Goal: Task Accomplishment & Management: Use online tool/utility

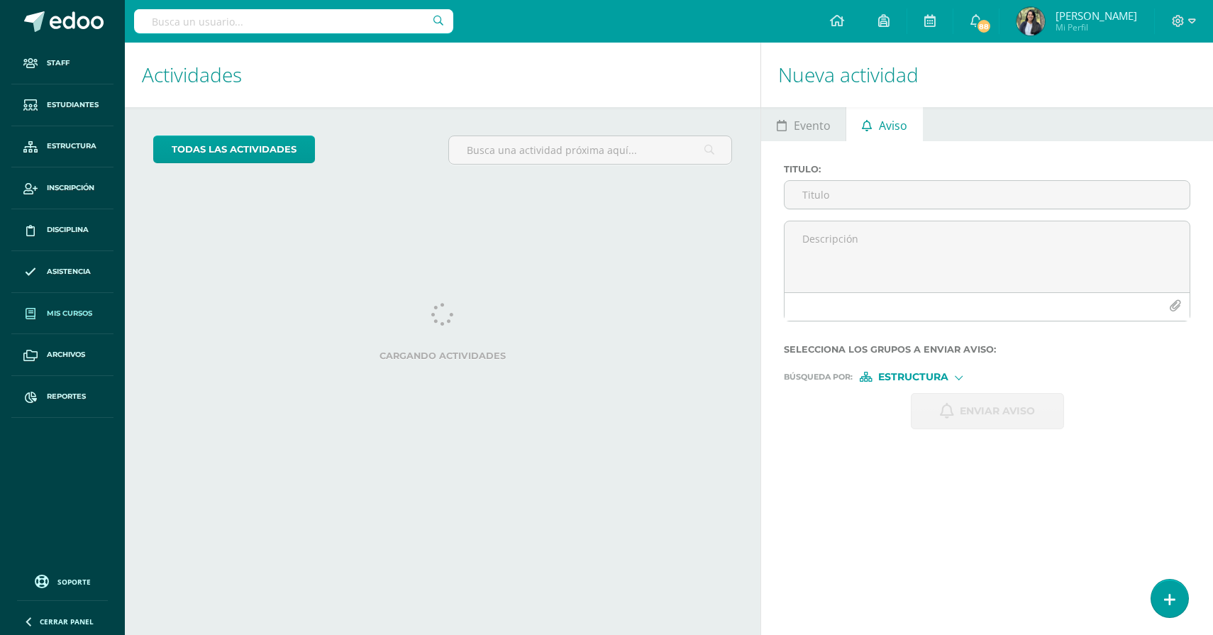
select select "English"
click at [60, 313] on span "Mis cursos" at bounding box center [69, 313] width 45 height 11
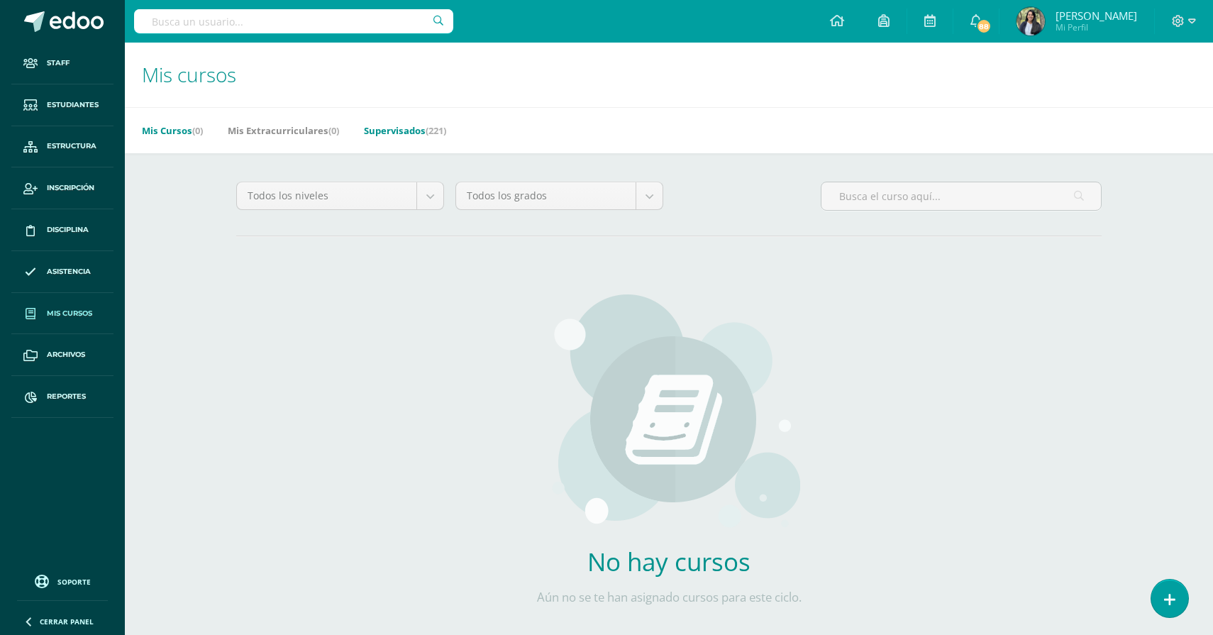
click at [398, 131] on link "Supervisados (221)" at bounding box center [405, 130] width 82 height 23
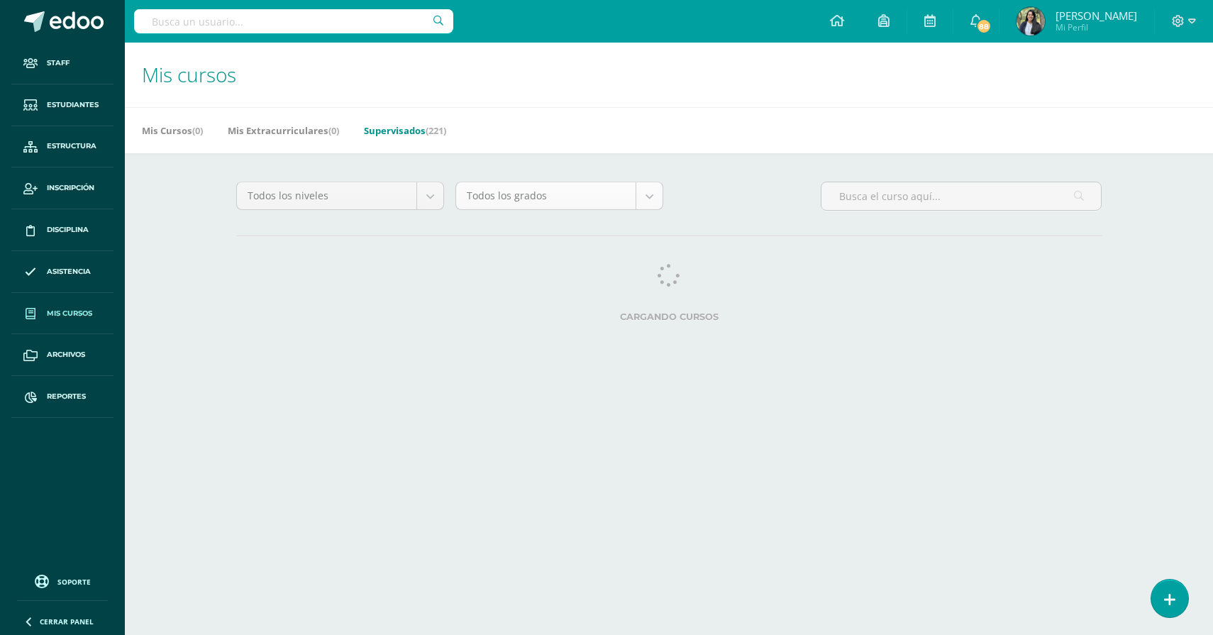
select select "English"
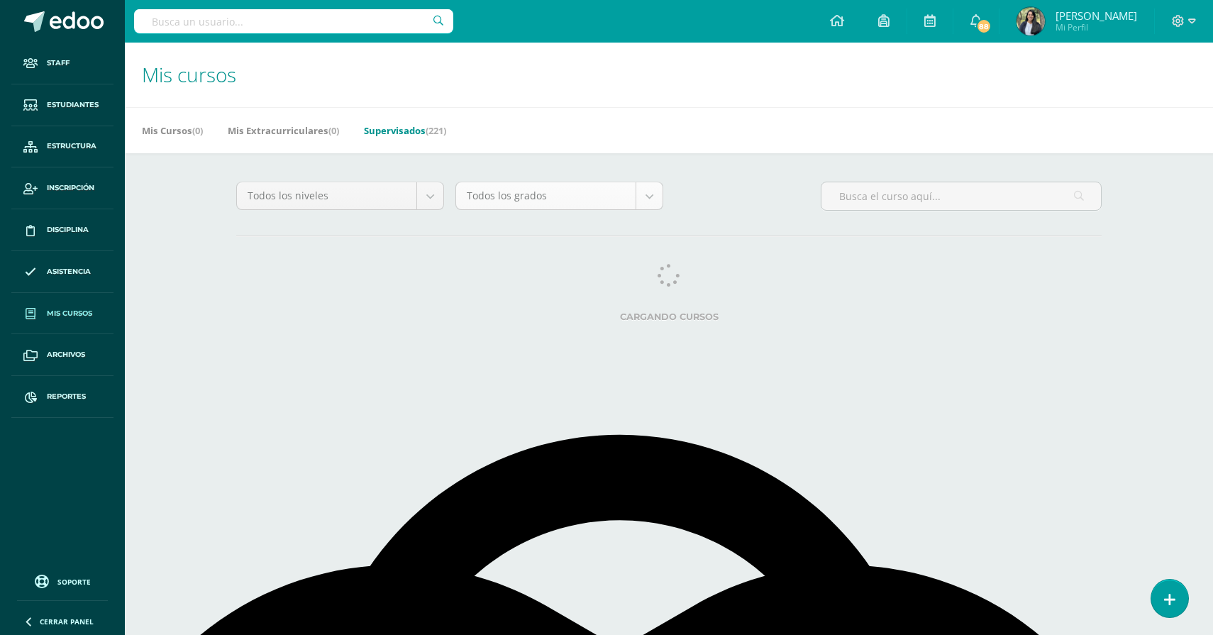
click at [627, 195] on body "Staff Estudiantes Estructura Inscripción Disciplina Asistencia Mis cursos Archi…" at bounding box center [606, 178] width 1213 height 356
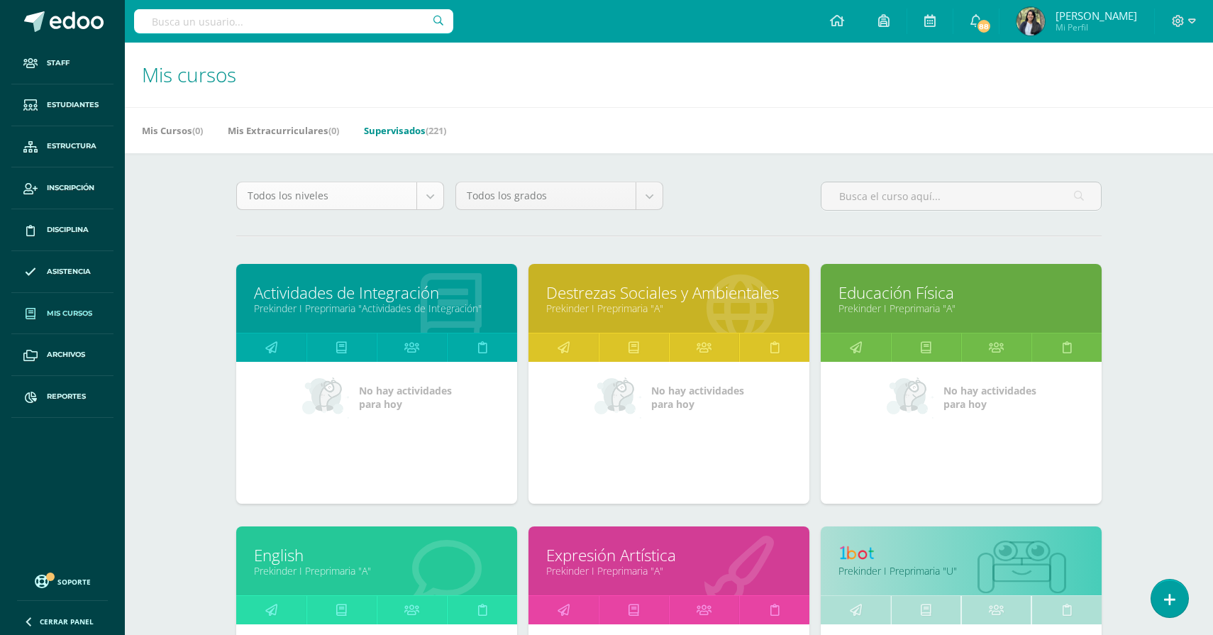
click at [388, 184] on body "Staff Estudiantes Estructura Inscripción Disciplina Asistencia Mis cursos Archi…" at bounding box center [606, 570] width 1213 height 1141
click at [389, 195] on body "Staff Estudiantes Estructura Inscripción Disciplina Asistencia Mis cursos Archi…" at bounding box center [606, 570] width 1213 height 1141
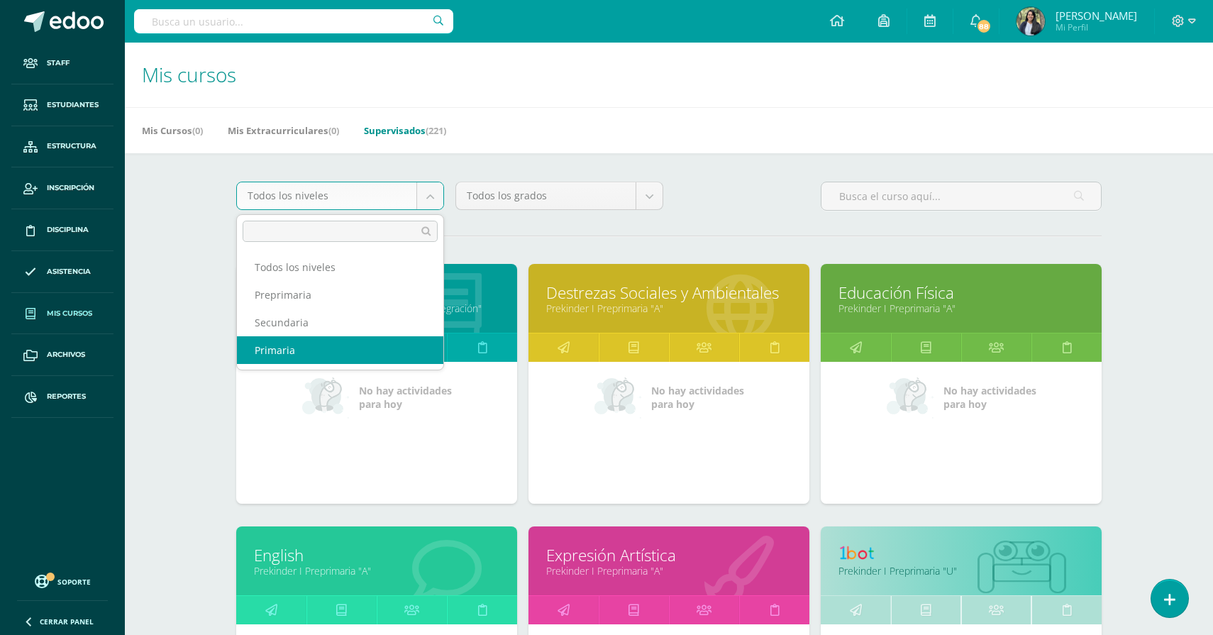
select select "4"
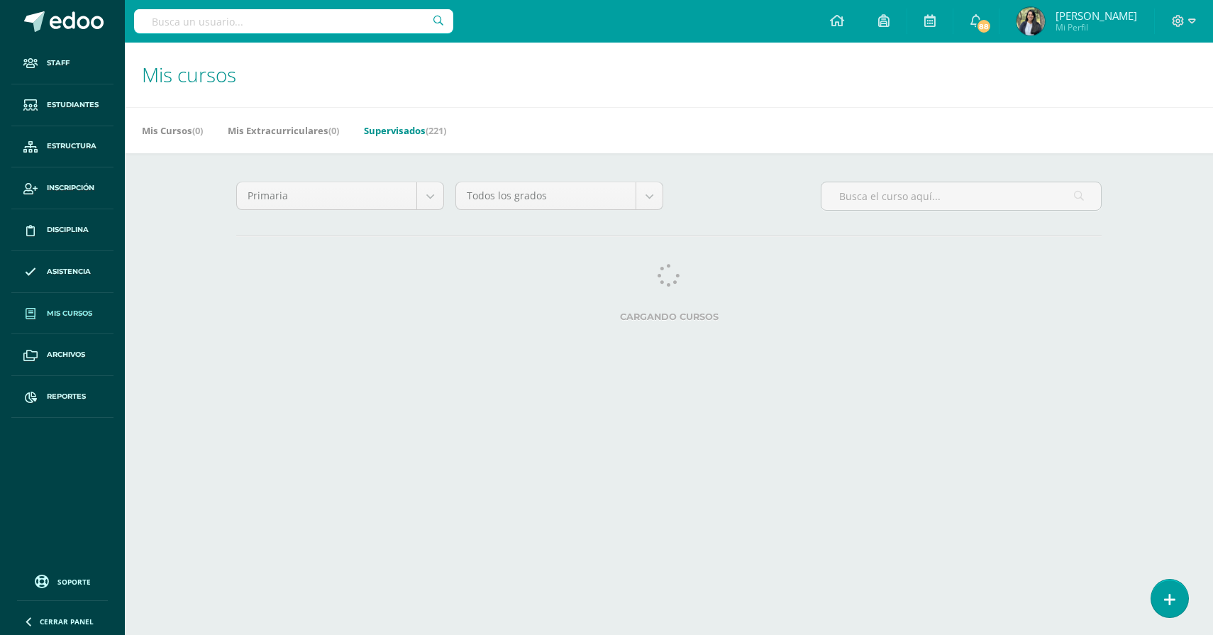
select select "English"
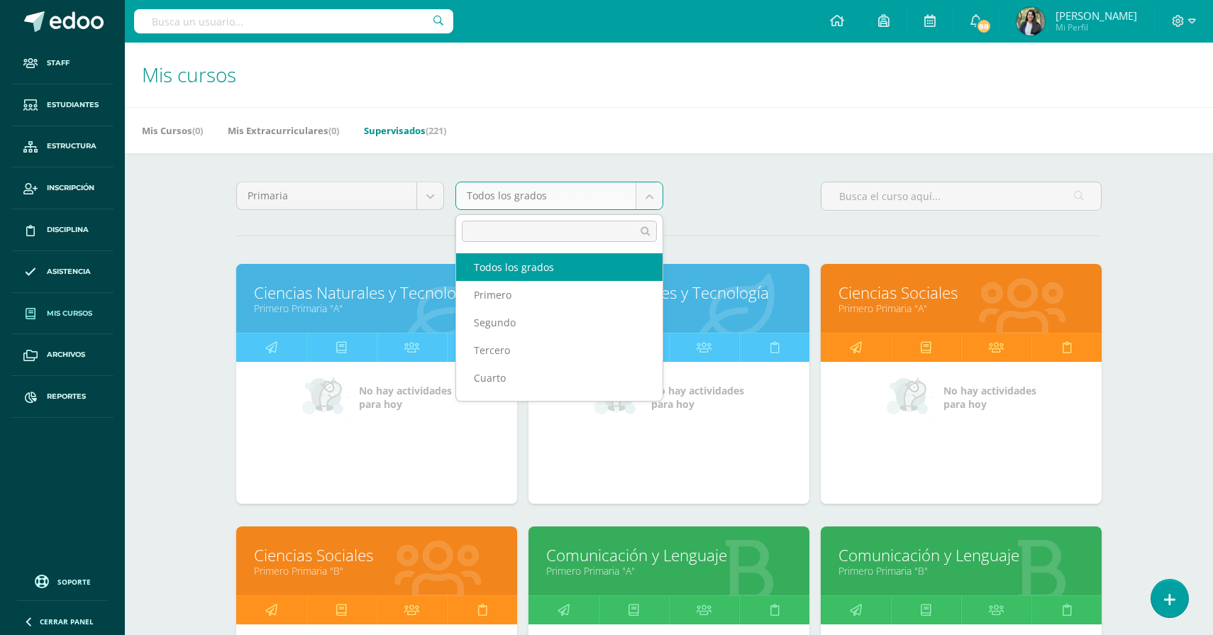
click at [594, 203] on body "Staff Estudiantes Estructura Inscripción Disciplina Asistencia Mis cursos Archi…" at bounding box center [606, 570] width 1213 height 1141
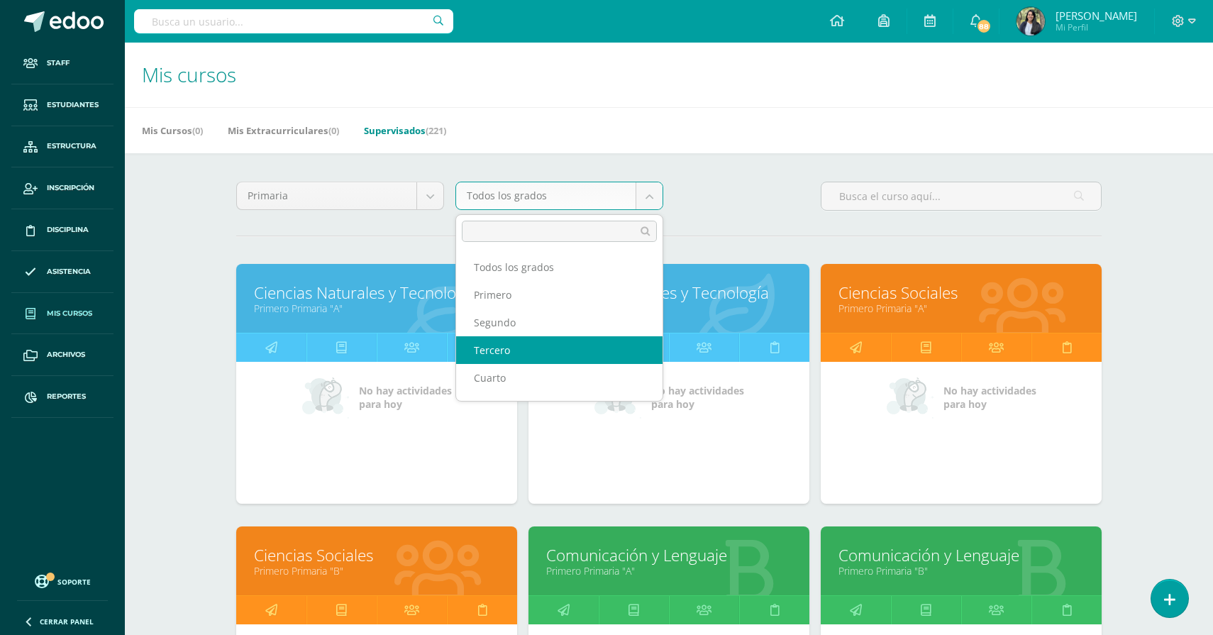
select select "9"
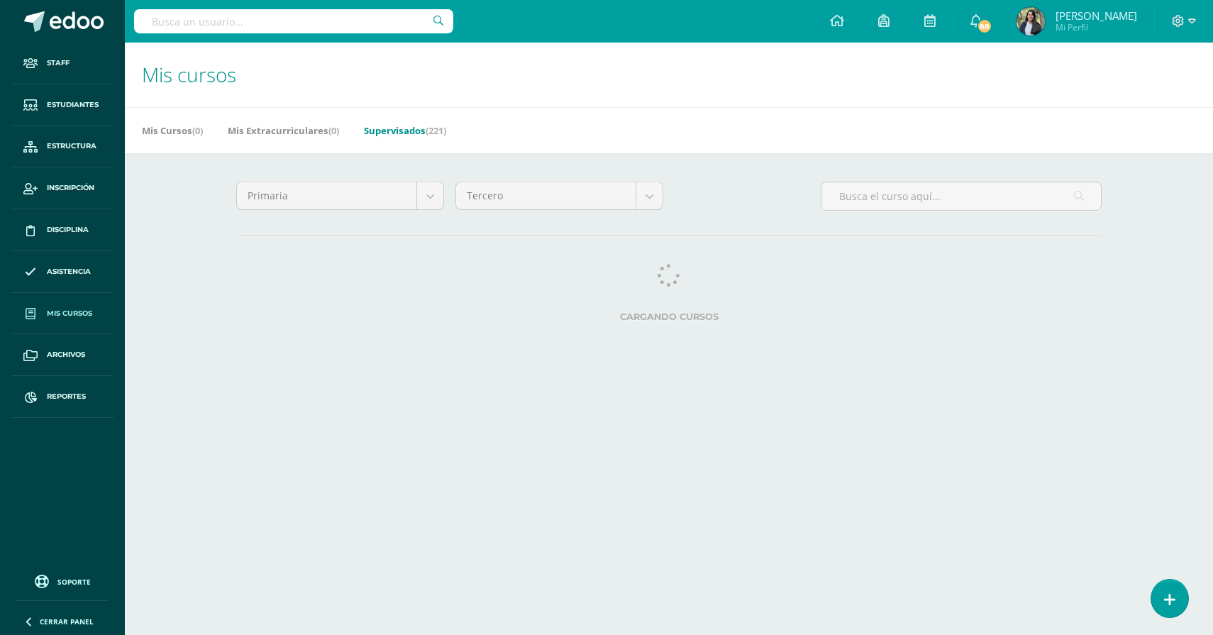
select select "English"
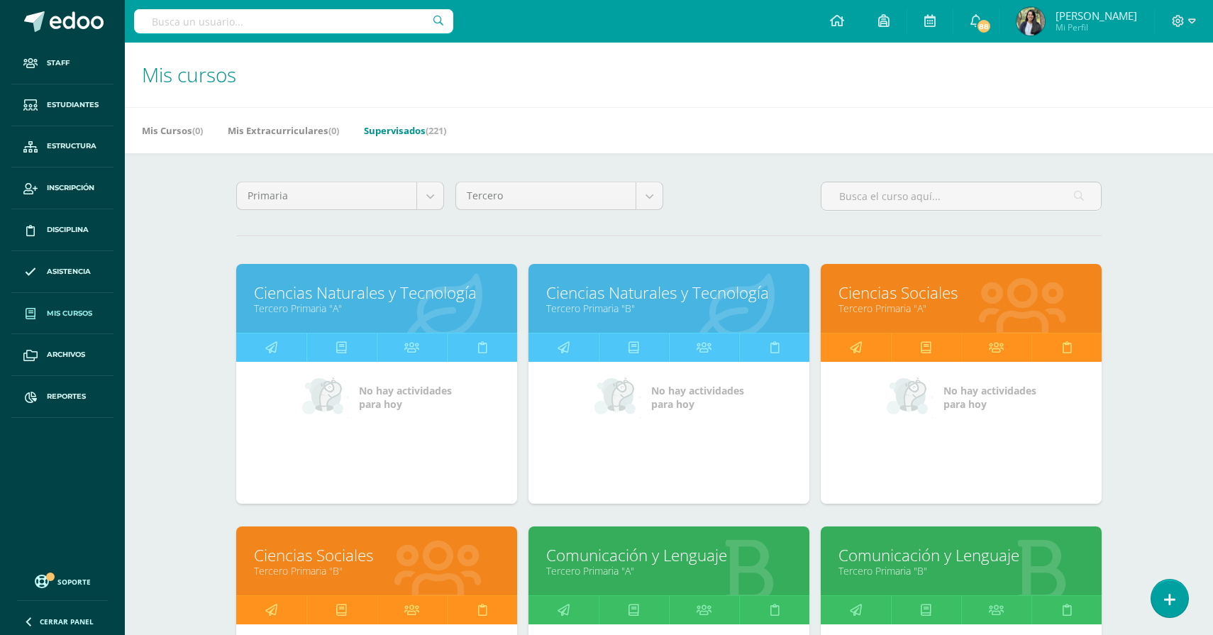
click at [379, 300] on link "Ciencias Naturales y Tecnología" at bounding box center [376, 293] width 245 height 22
click at [605, 303] on link "Ciencias Naturales y Tecnología" at bounding box center [668, 293] width 245 height 22
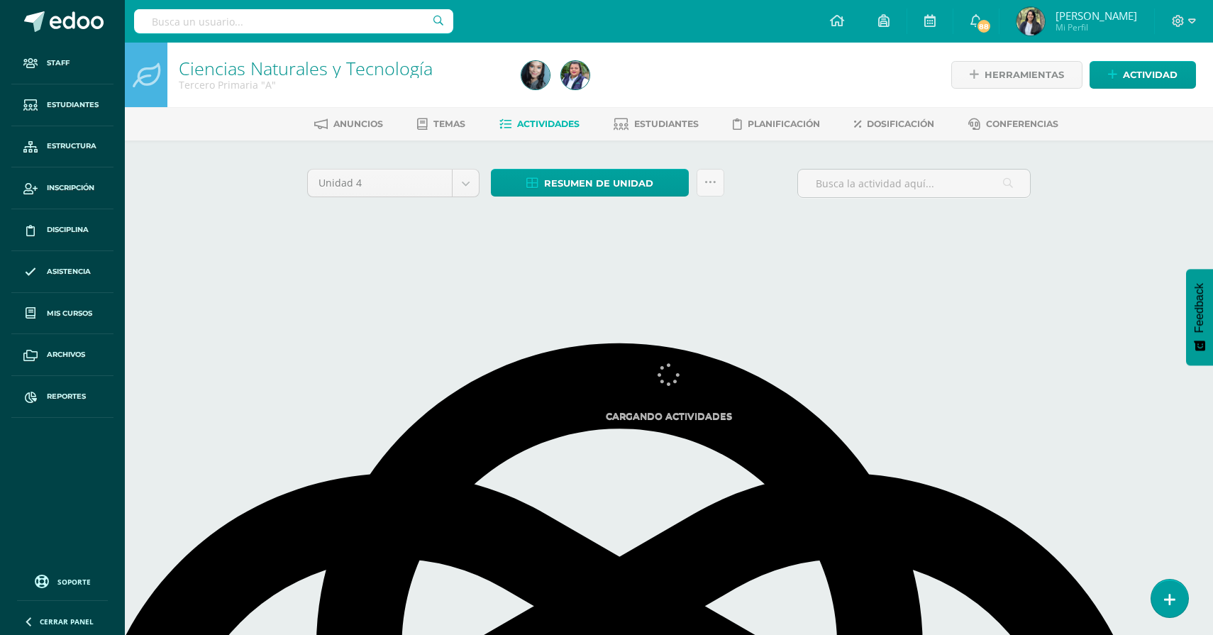
select select "English"
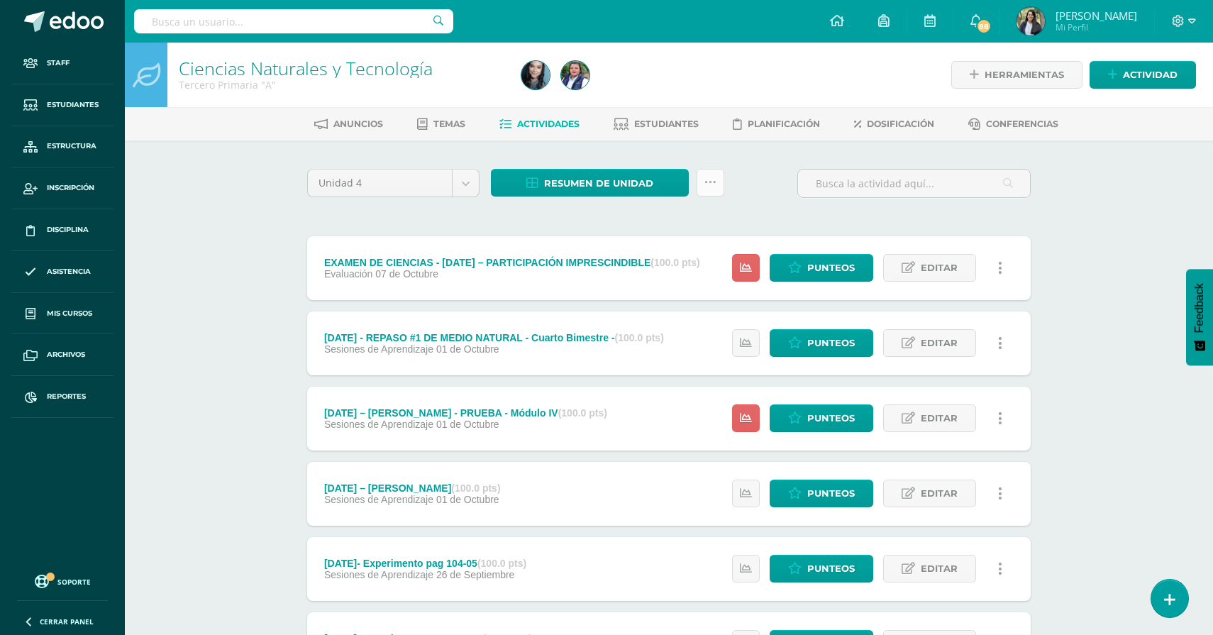
click at [707, 183] on icon at bounding box center [711, 183] width 12 height 12
click at [654, 228] on link "Subir actividades en masa" at bounding box center [675, 227] width 156 height 34
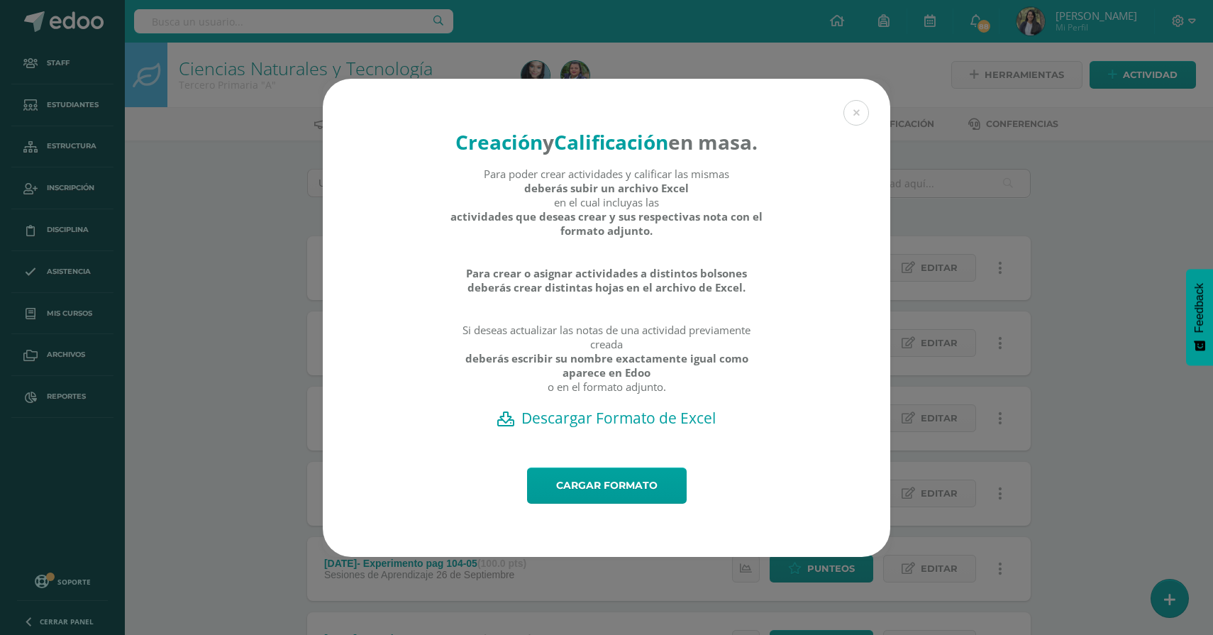
click at [631, 428] on h2 "Descargar Formato de Excel" at bounding box center [607, 418] width 518 height 20
click at [602, 504] on link "Cargar formato" at bounding box center [607, 486] width 160 height 36
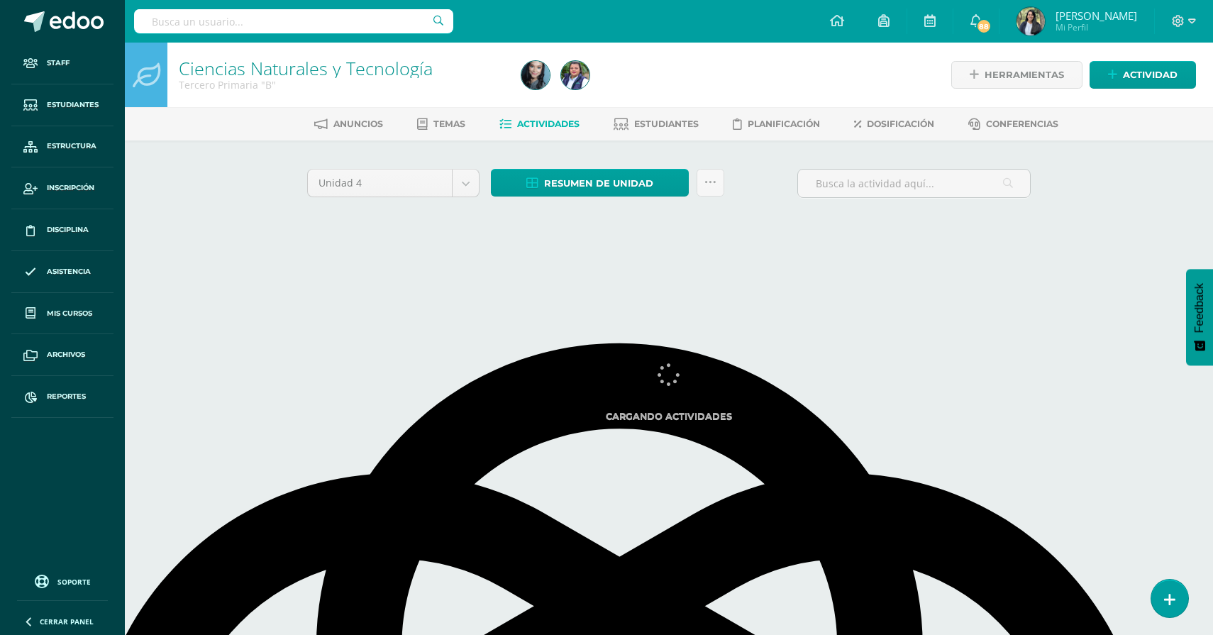
select select "English"
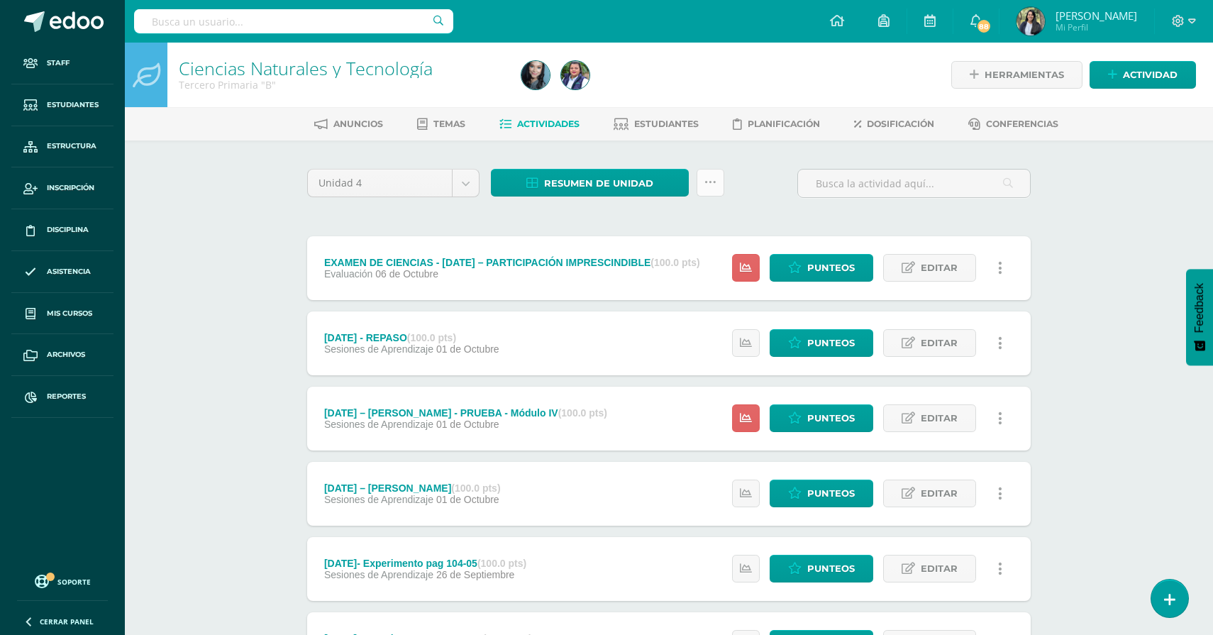
click at [715, 181] on icon at bounding box center [711, 183] width 12 height 12
click at [697, 226] on link "Subir actividades en masa" at bounding box center [675, 227] width 156 height 34
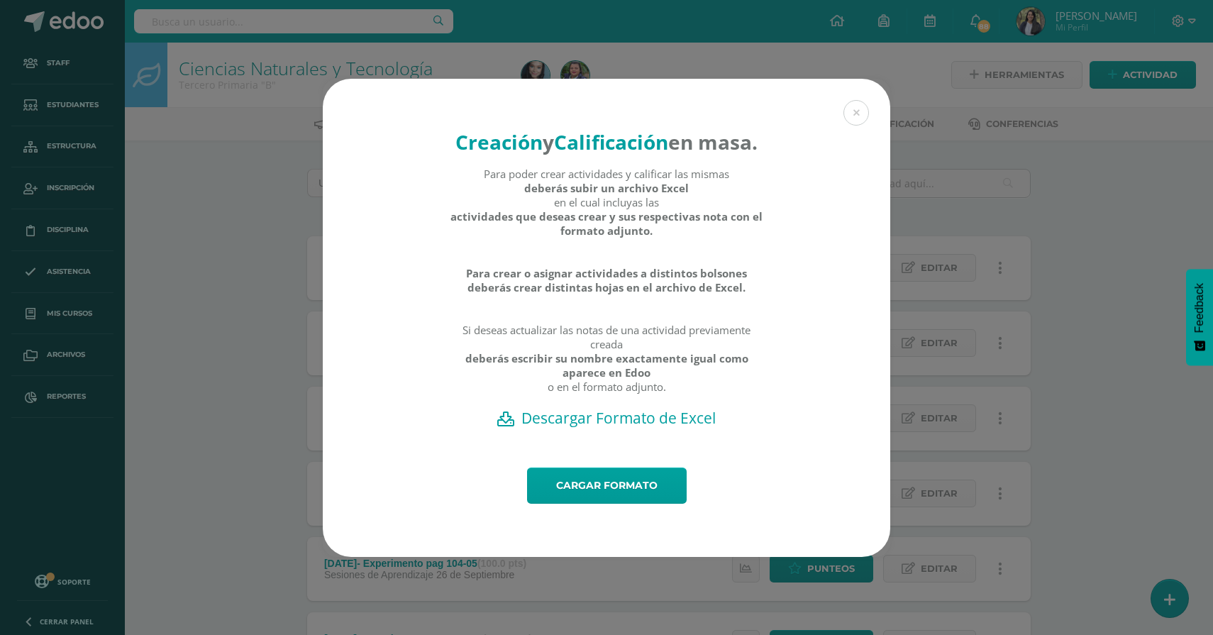
click at [636, 428] on h2 "Descargar Formato de Excel" at bounding box center [607, 418] width 518 height 20
click at [598, 504] on link "Cargar formato" at bounding box center [607, 486] width 160 height 36
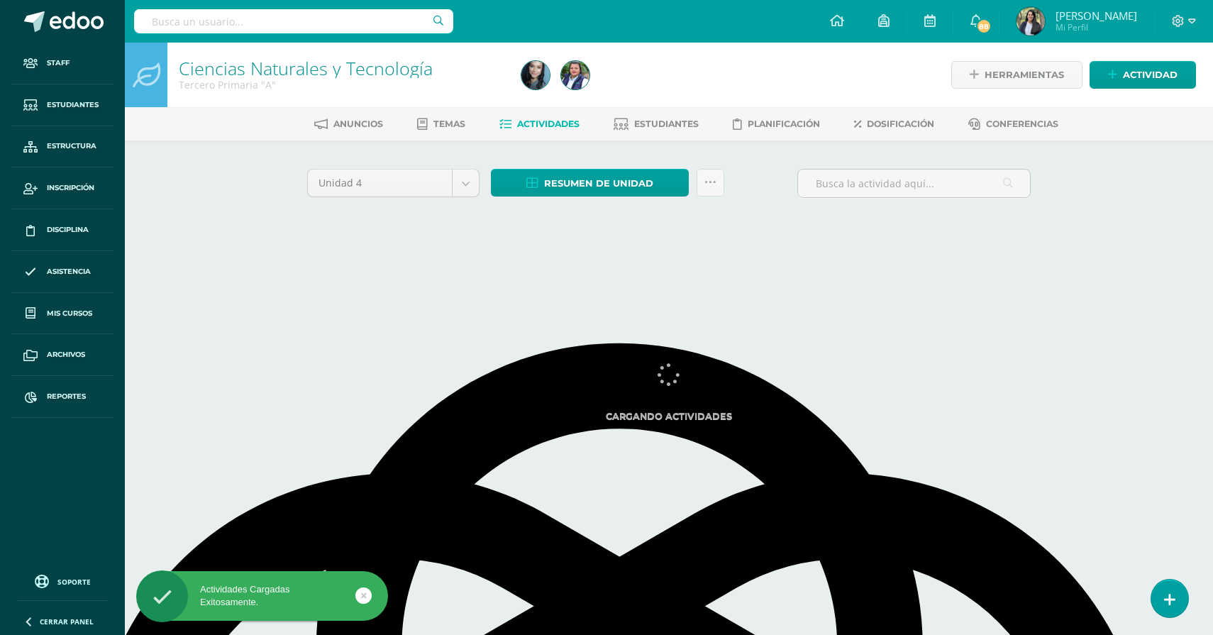
select select "English"
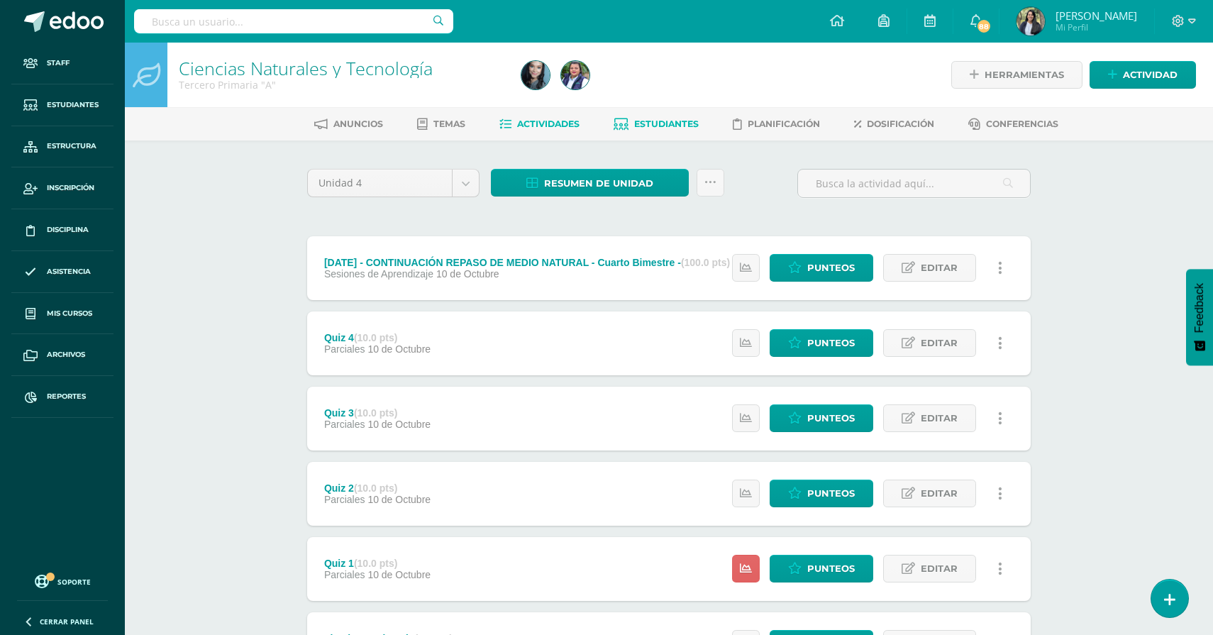
click at [672, 125] on span "Estudiantes" at bounding box center [666, 123] width 65 height 11
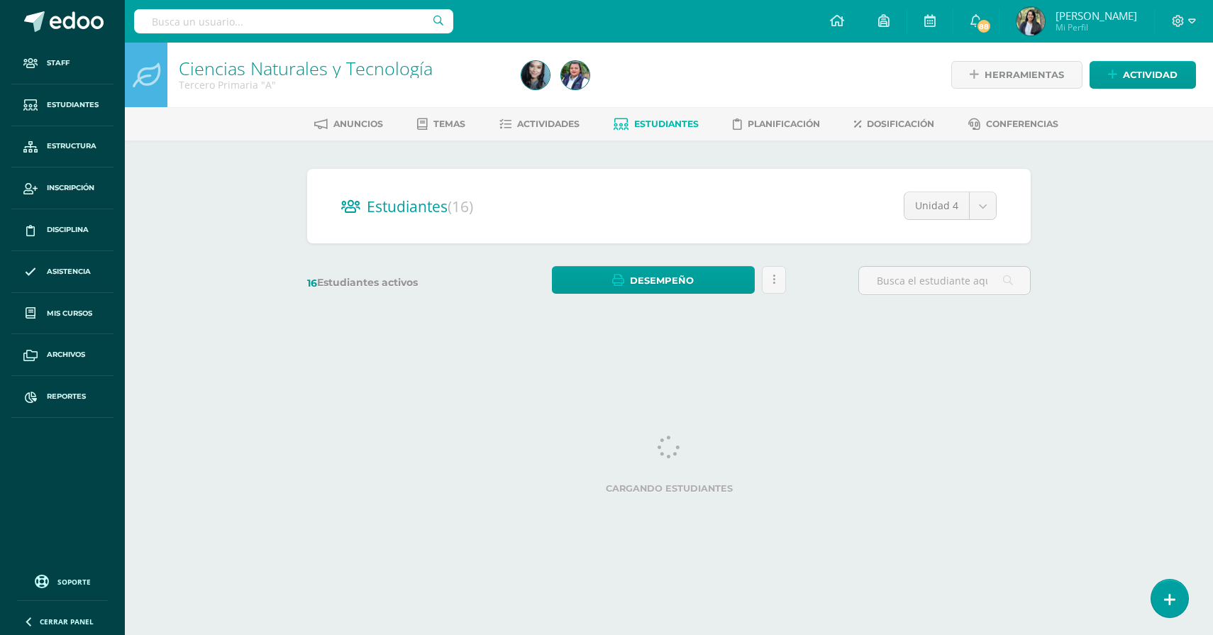
select select "English"
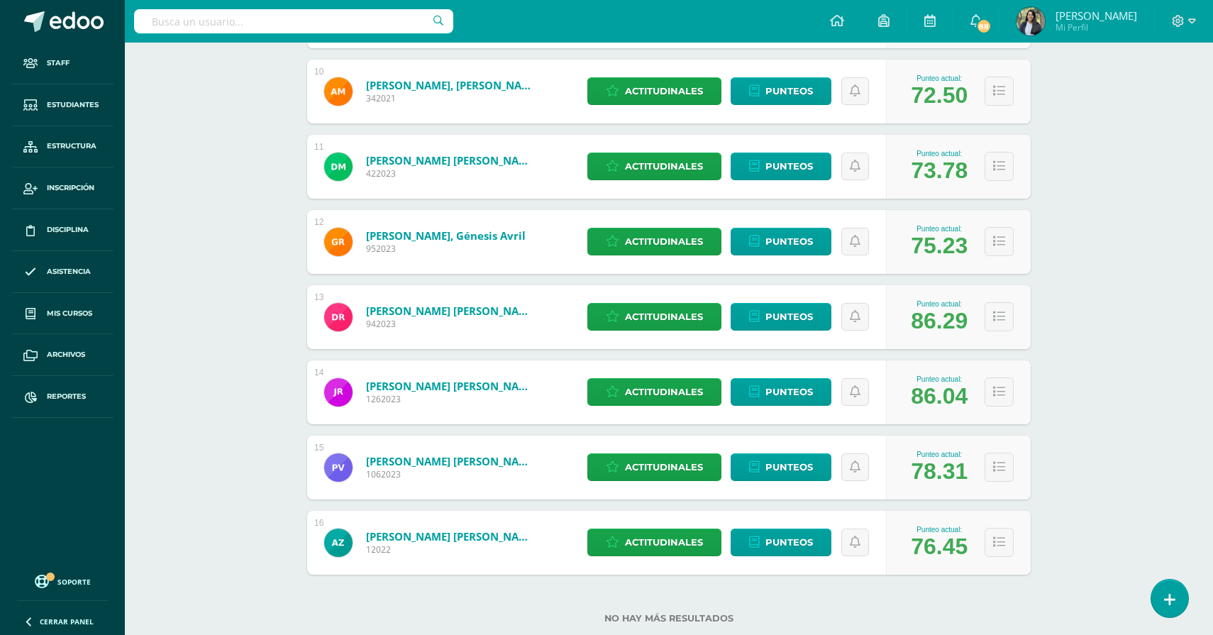
scroll to position [968, 0]
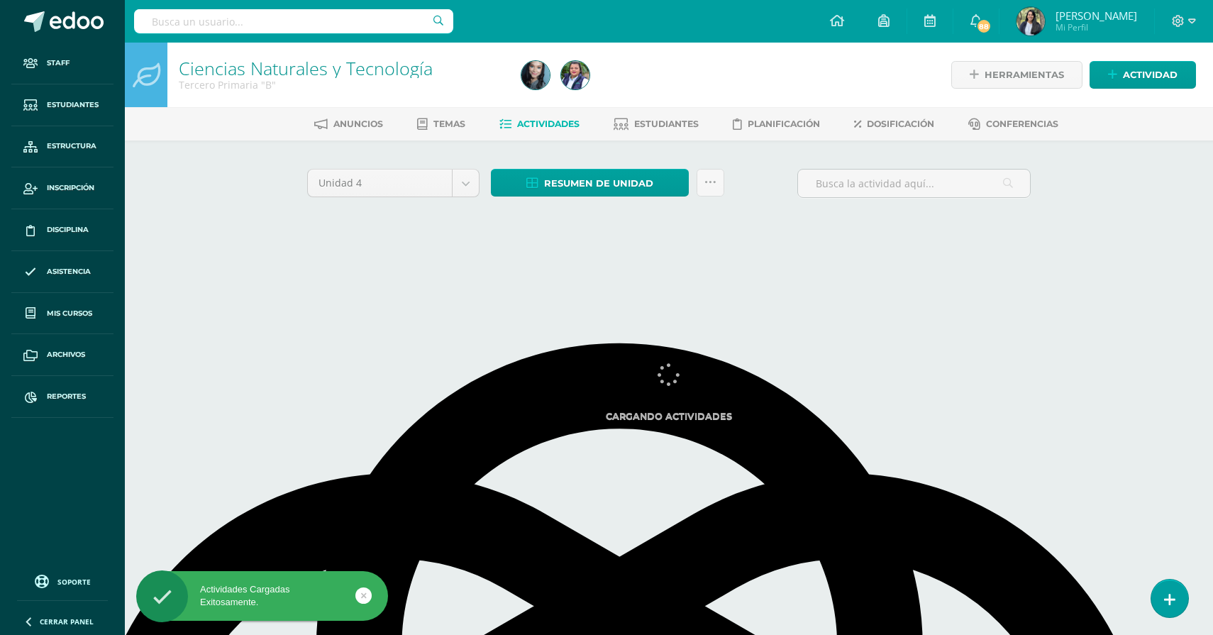
select select "English"
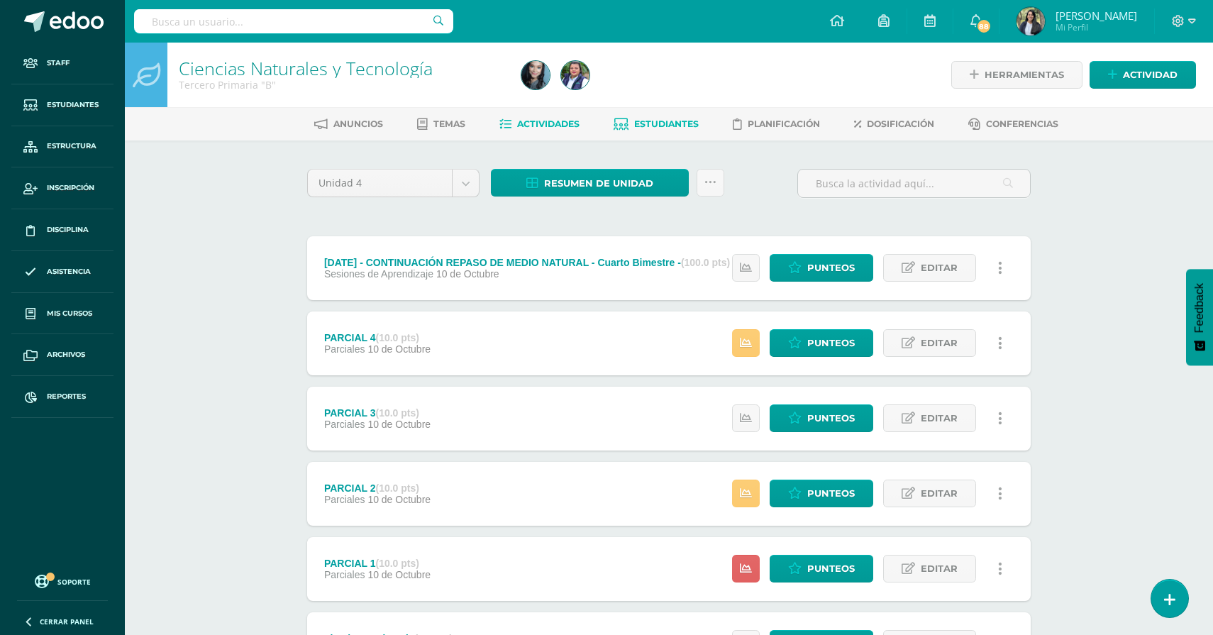
click at [658, 127] on span "Estudiantes" at bounding box center [666, 123] width 65 height 11
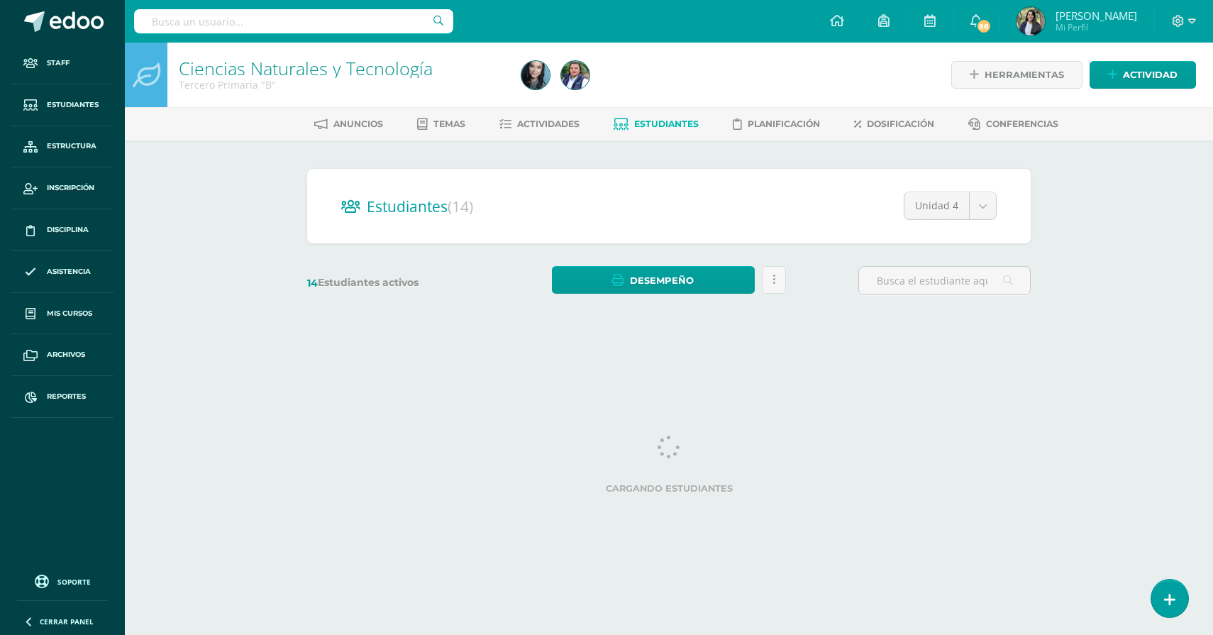
select select "English"
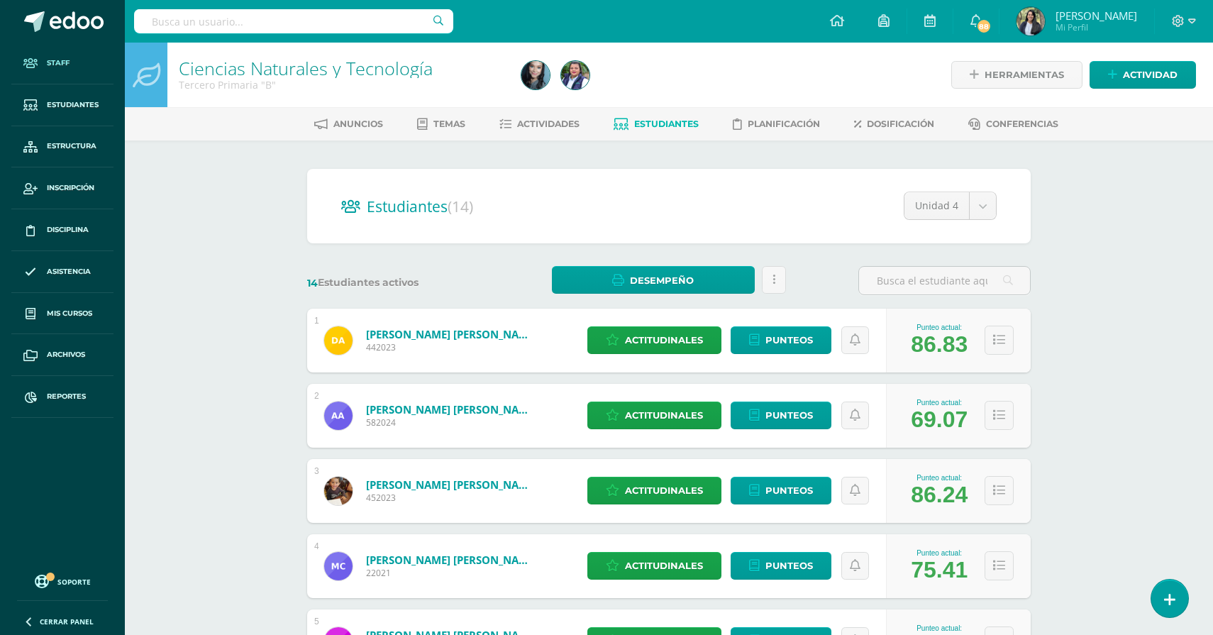
click at [50, 70] on link "Staff" at bounding box center [62, 64] width 102 height 42
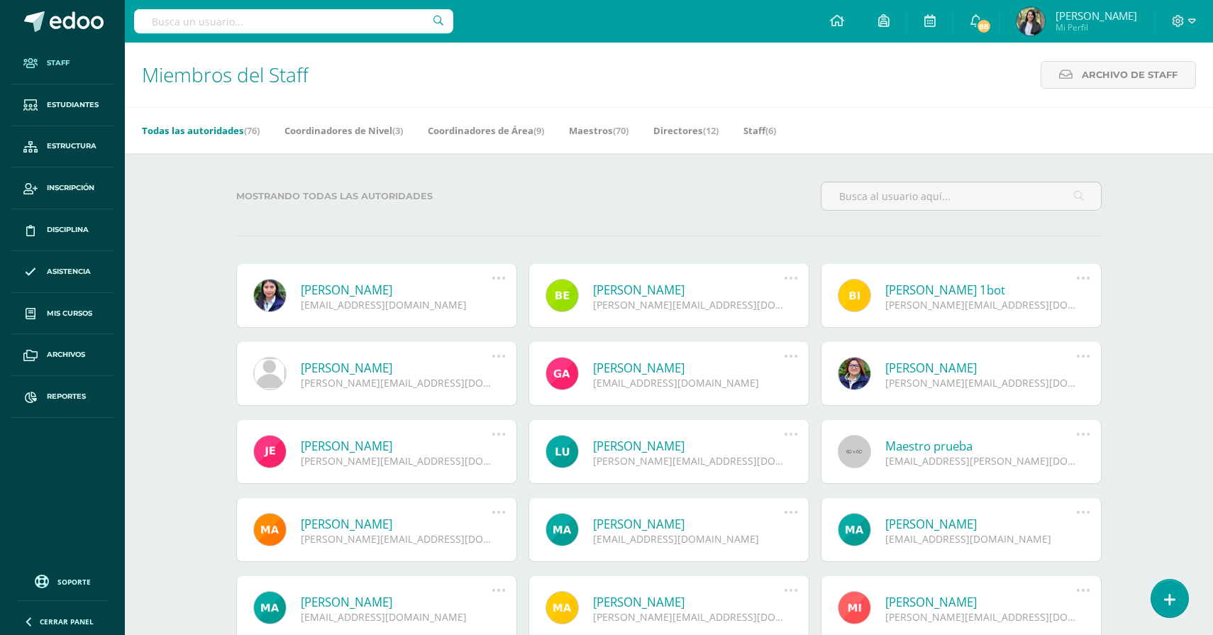
select select "English"
